Goal: Task Accomplishment & Management: Use online tool/utility

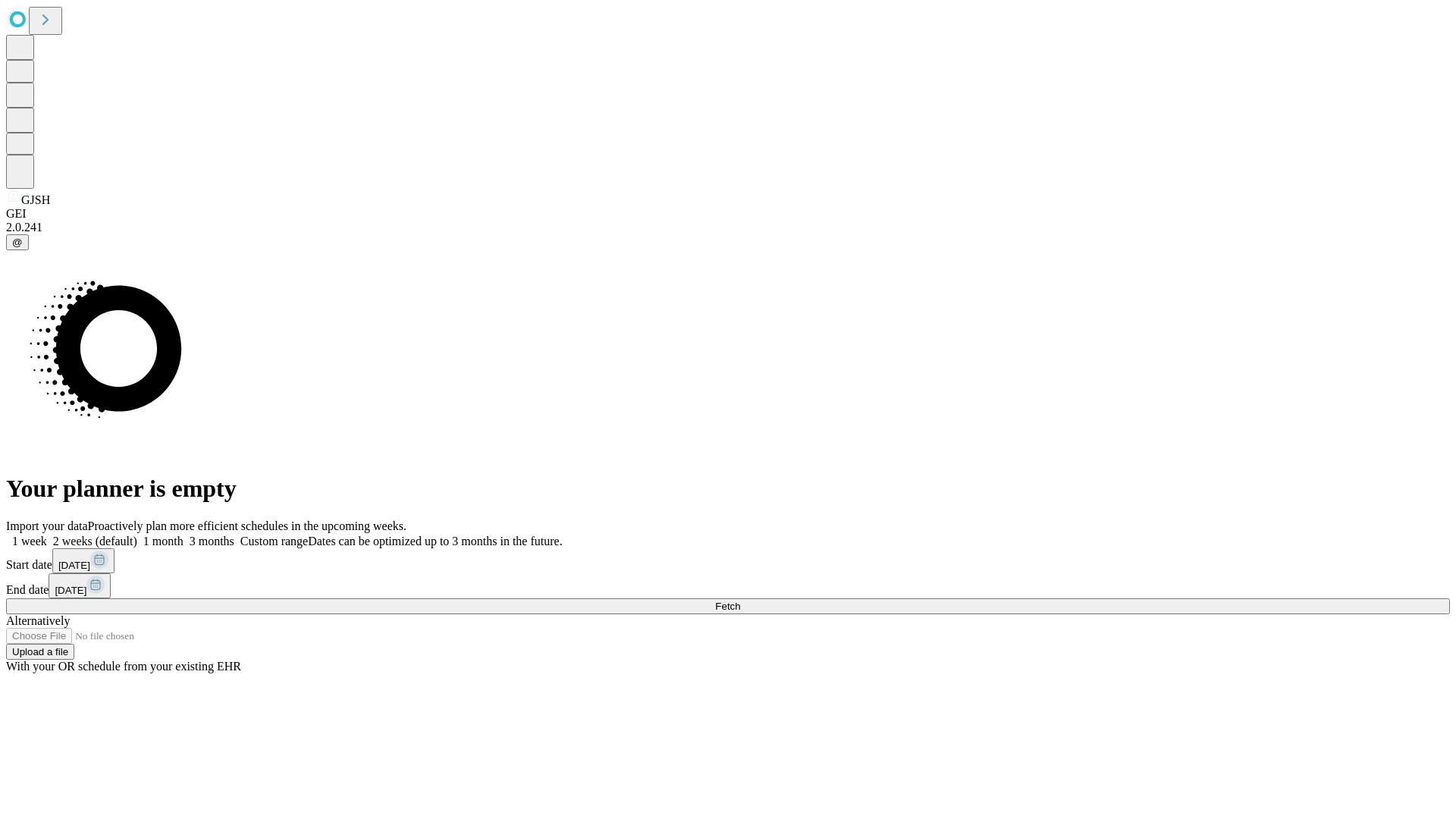
click at [740, 600] on span "Fetch" at bounding box center [728, 606] width 25 height 12
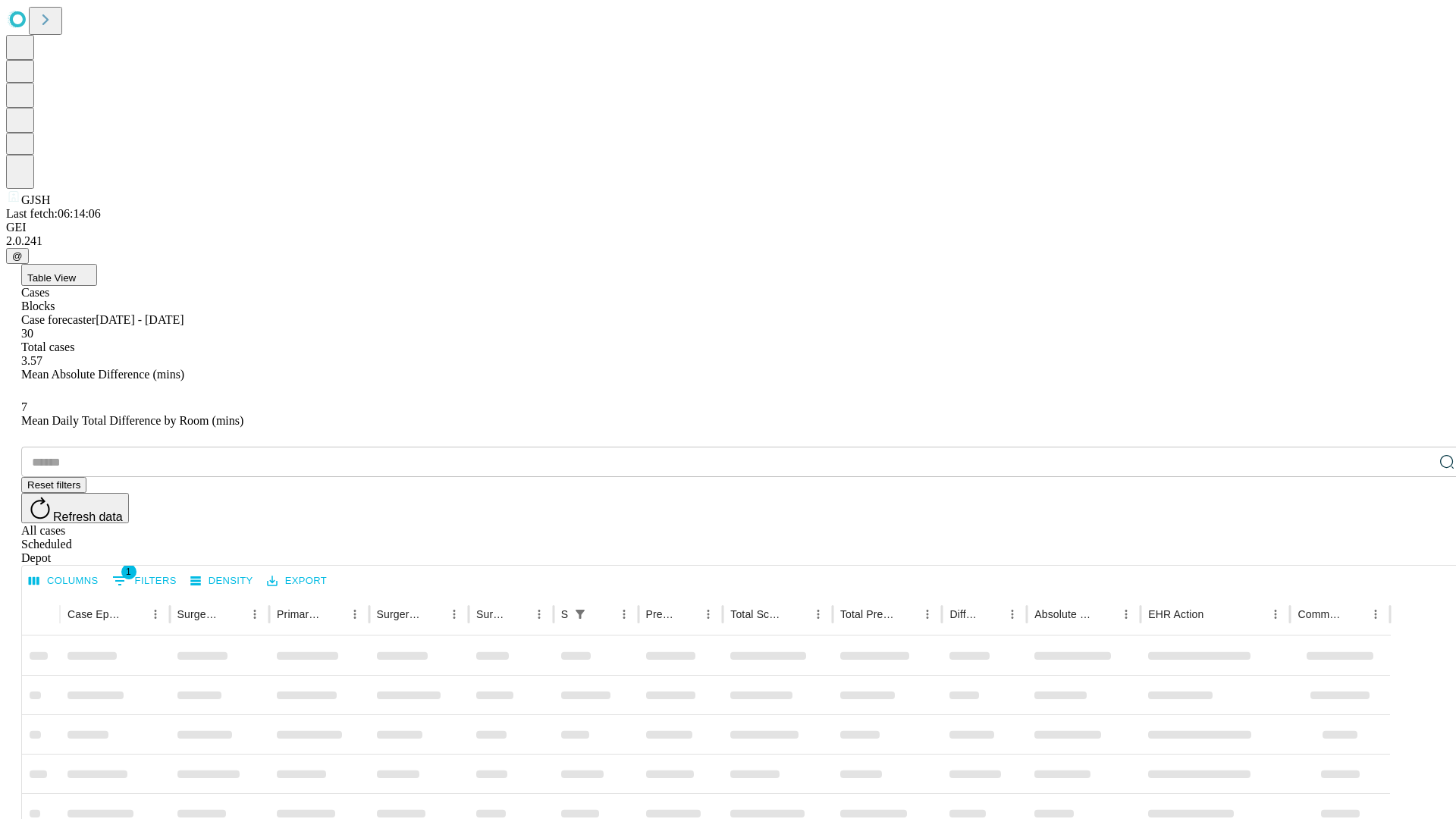
click at [1416, 552] on div "Depot" at bounding box center [743, 558] width 1443 height 14
